Goal: Task Accomplishment & Management: Complete application form

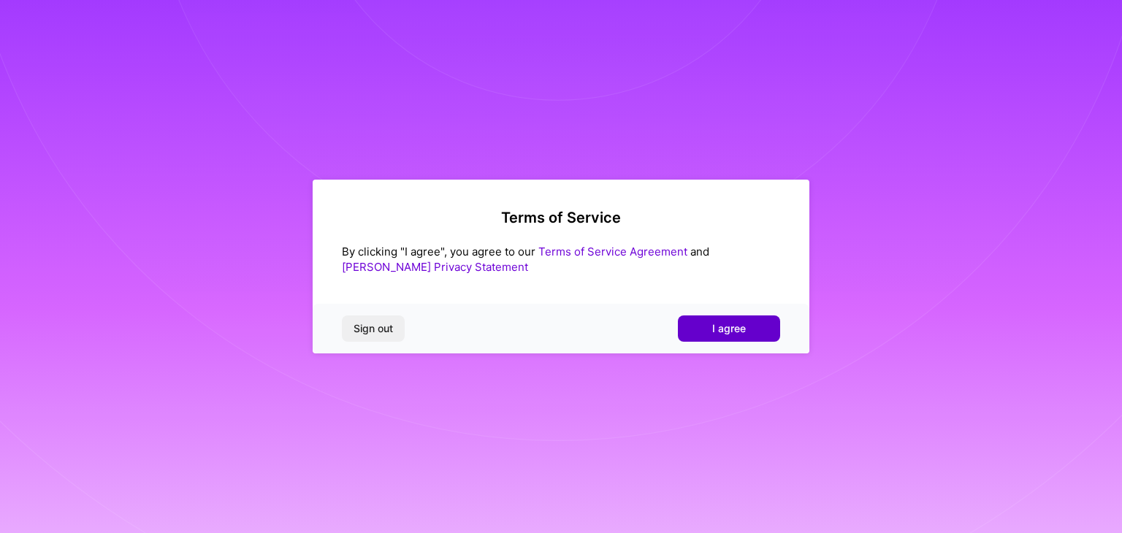
click at [721, 333] on span "I agree" at bounding box center [730, 329] width 34 height 15
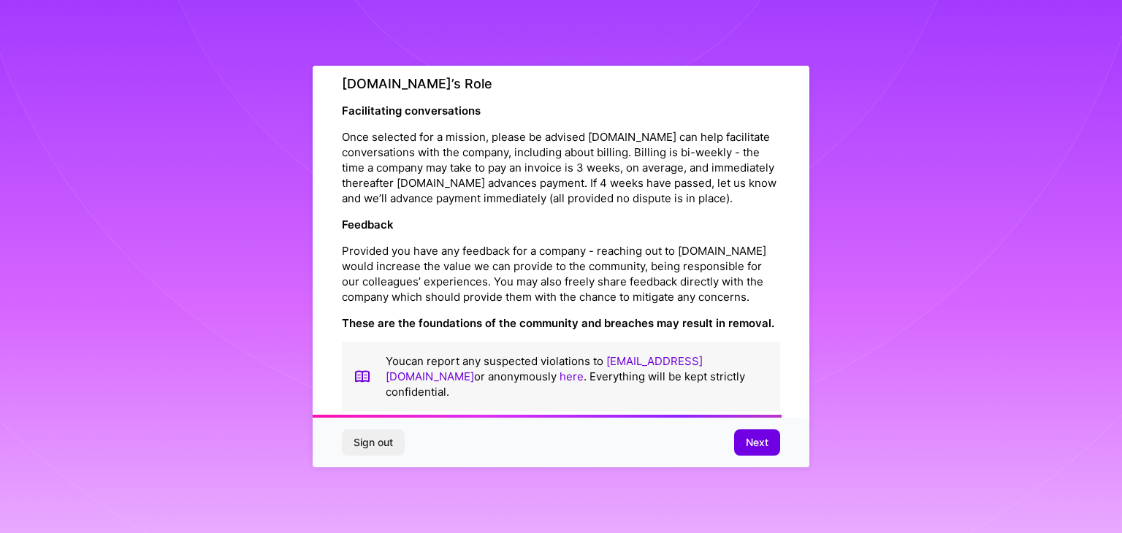
scroll to position [1669, 0]
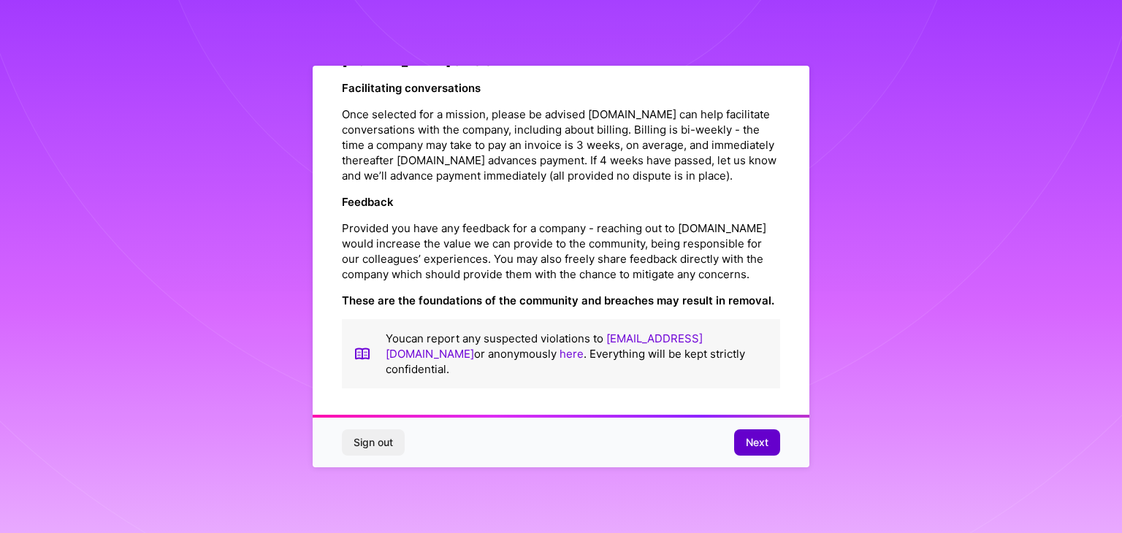
click at [742, 433] on button "Next" at bounding box center [757, 443] width 46 height 26
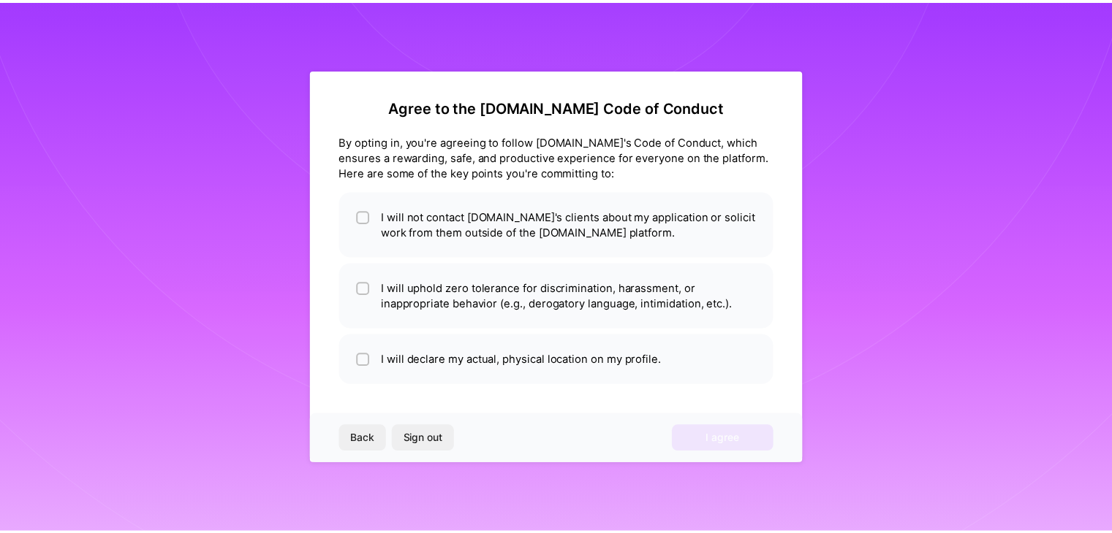
scroll to position [0, 0]
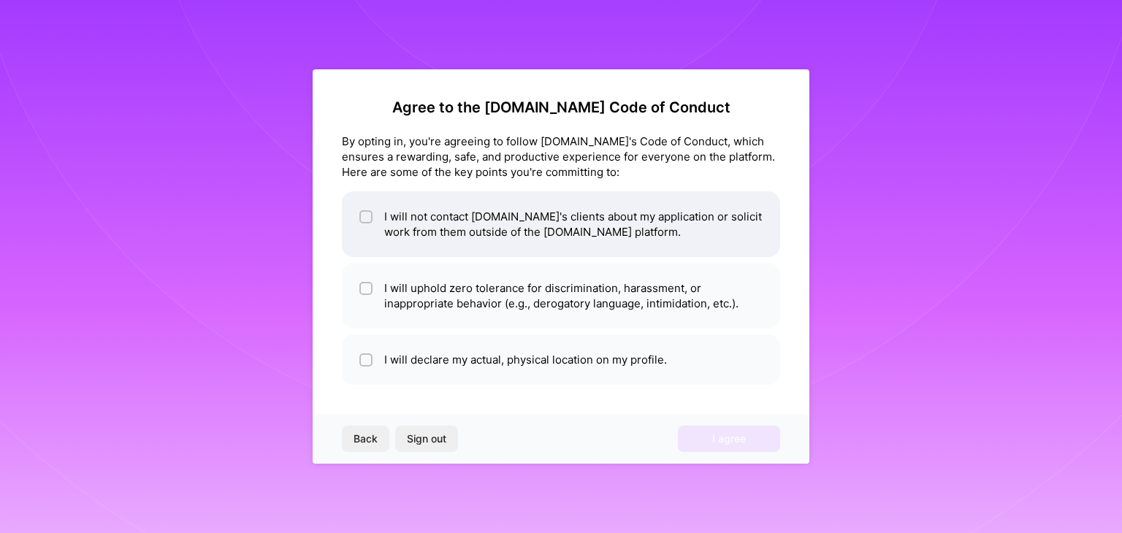
click at [555, 241] on li "I will not contact [DOMAIN_NAME]'s clients about my application or solicit work…" at bounding box center [561, 224] width 438 height 66
checkbox input "false"
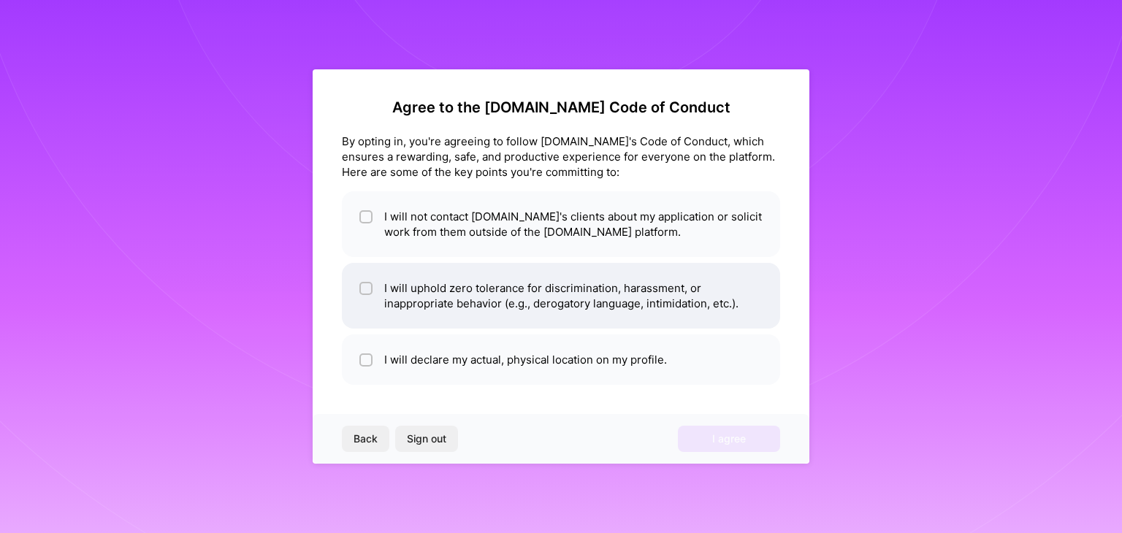
click at [546, 283] on li "I will uphold zero tolerance for discrimination, harassment, or inappropriate b…" at bounding box center [561, 296] width 438 height 66
checkbox input "true"
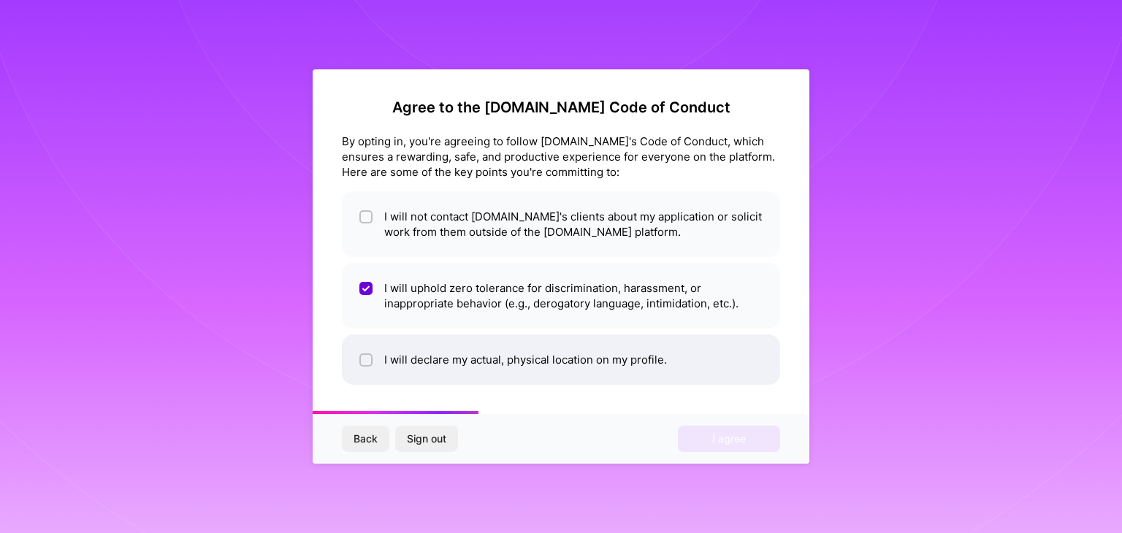
click at [529, 373] on li "I will declare my actual, physical location on my profile." at bounding box center [561, 360] width 438 height 50
checkbox input "true"
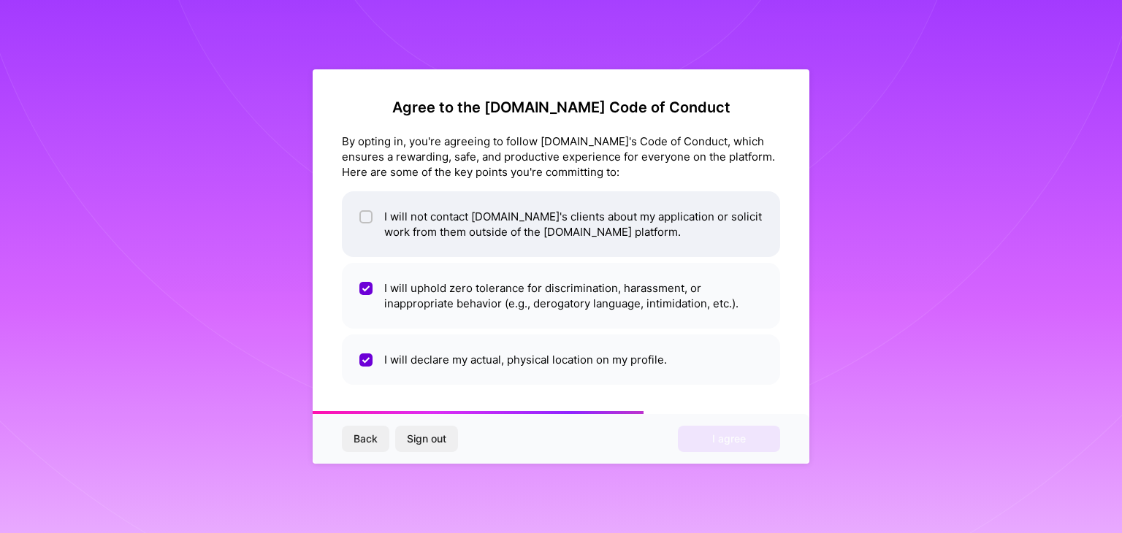
click at [558, 244] on li "I will not contact [DOMAIN_NAME]'s clients about my application or solicit work…" at bounding box center [561, 224] width 438 height 66
checkbox input "true"
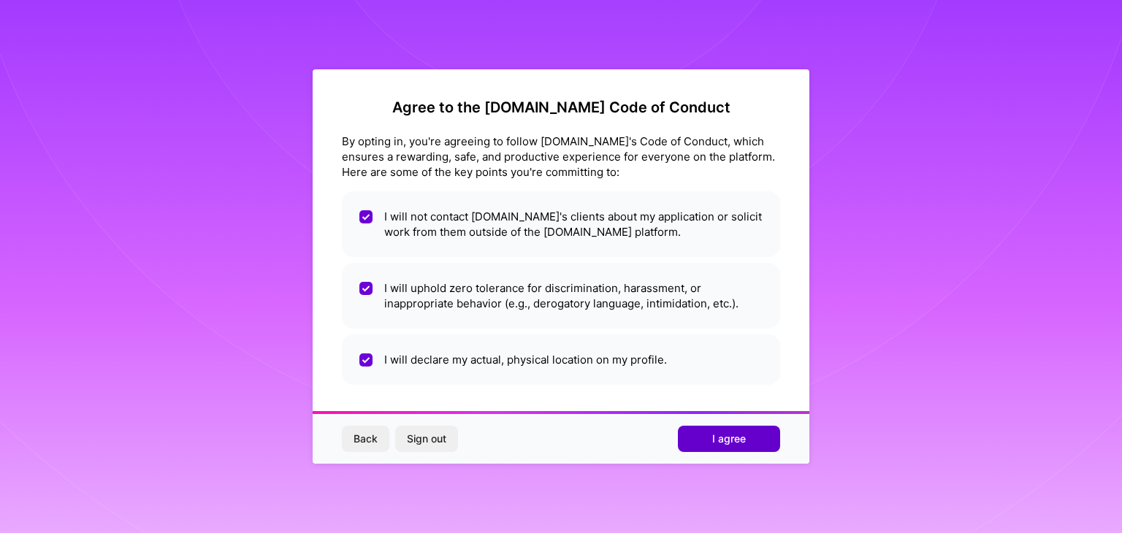
click at [759, 443] on button "I agree" at bounding box center [729, 439] width 102 height 26
